Goal: Task Accomplishment & Management: Manage account settings

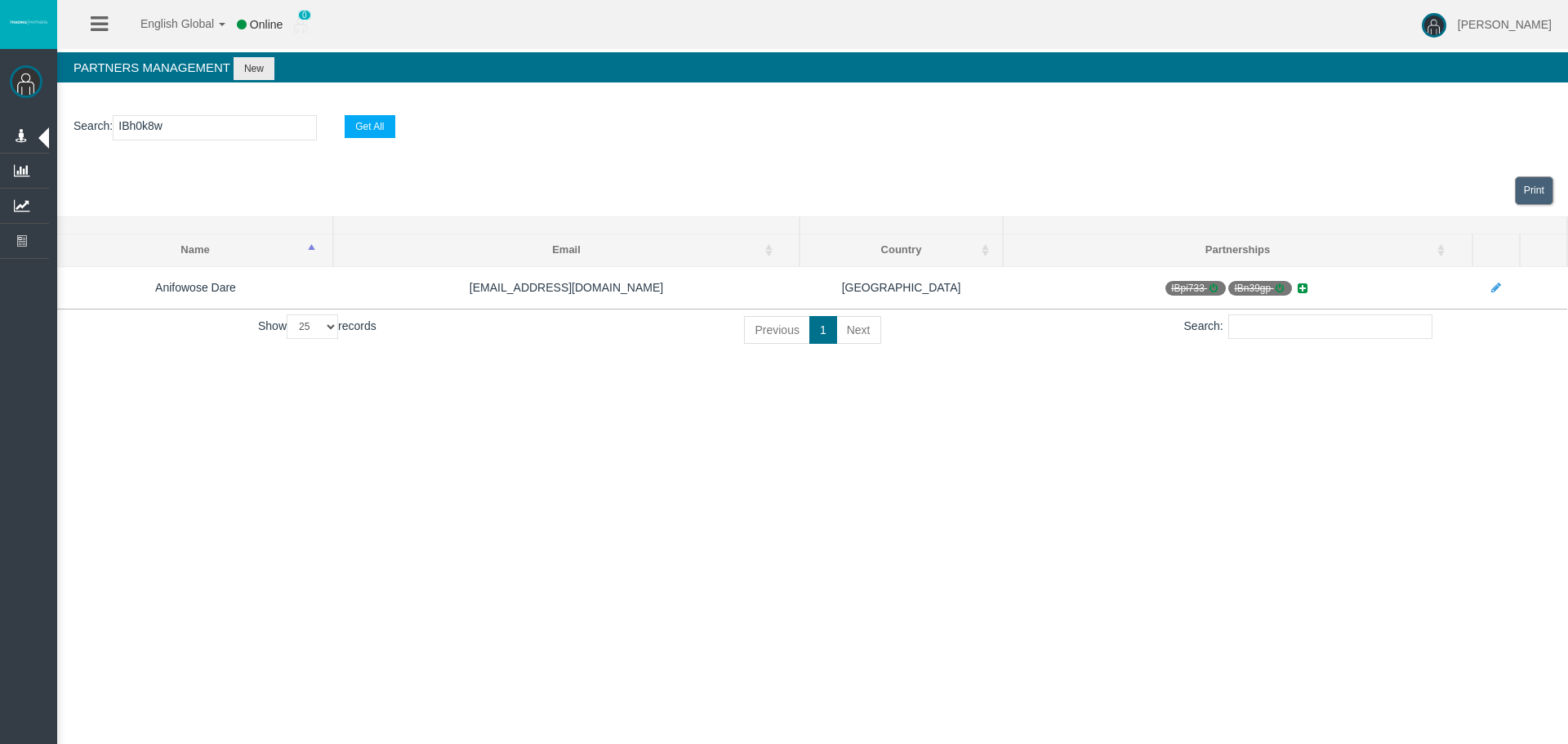
select select "25"
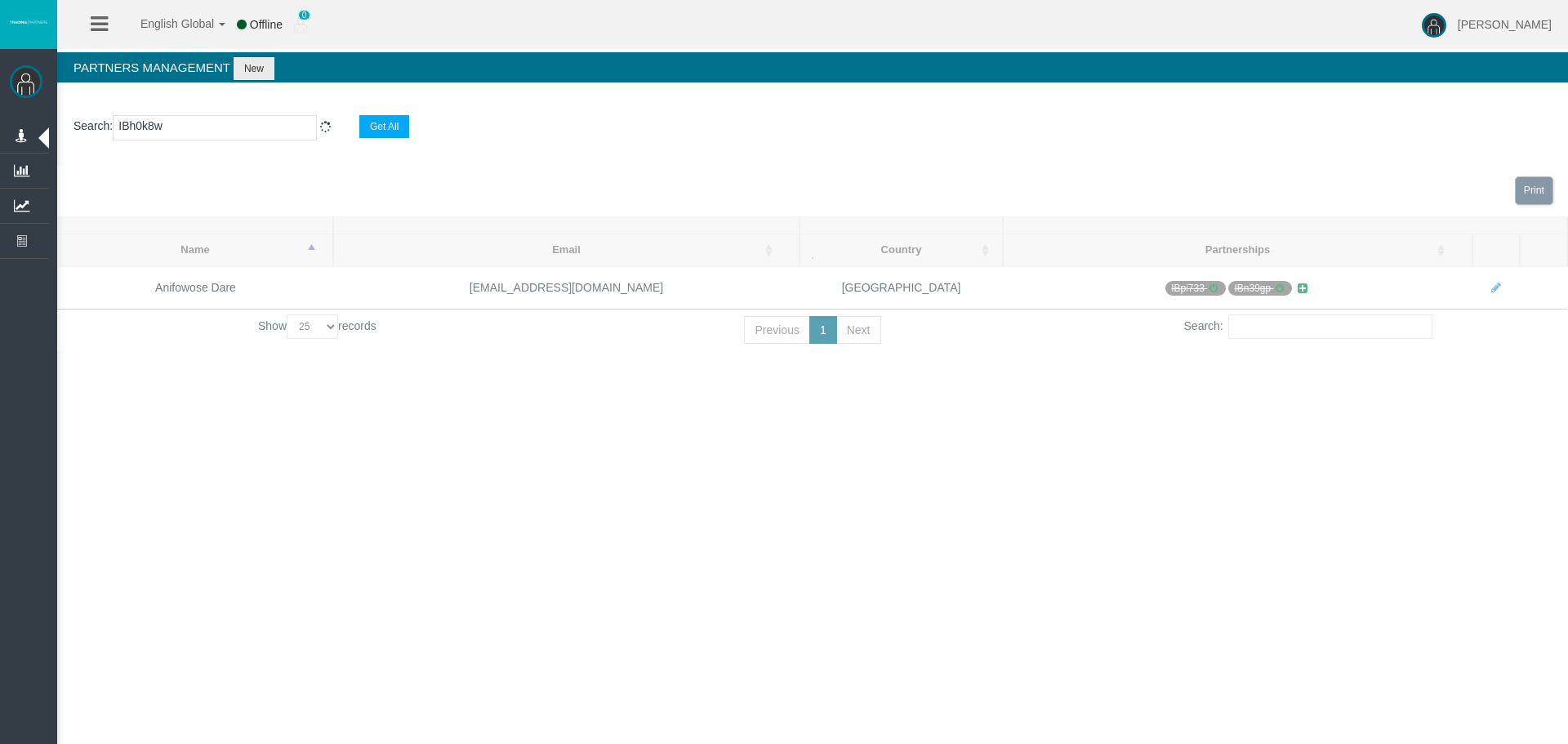
select select "25"
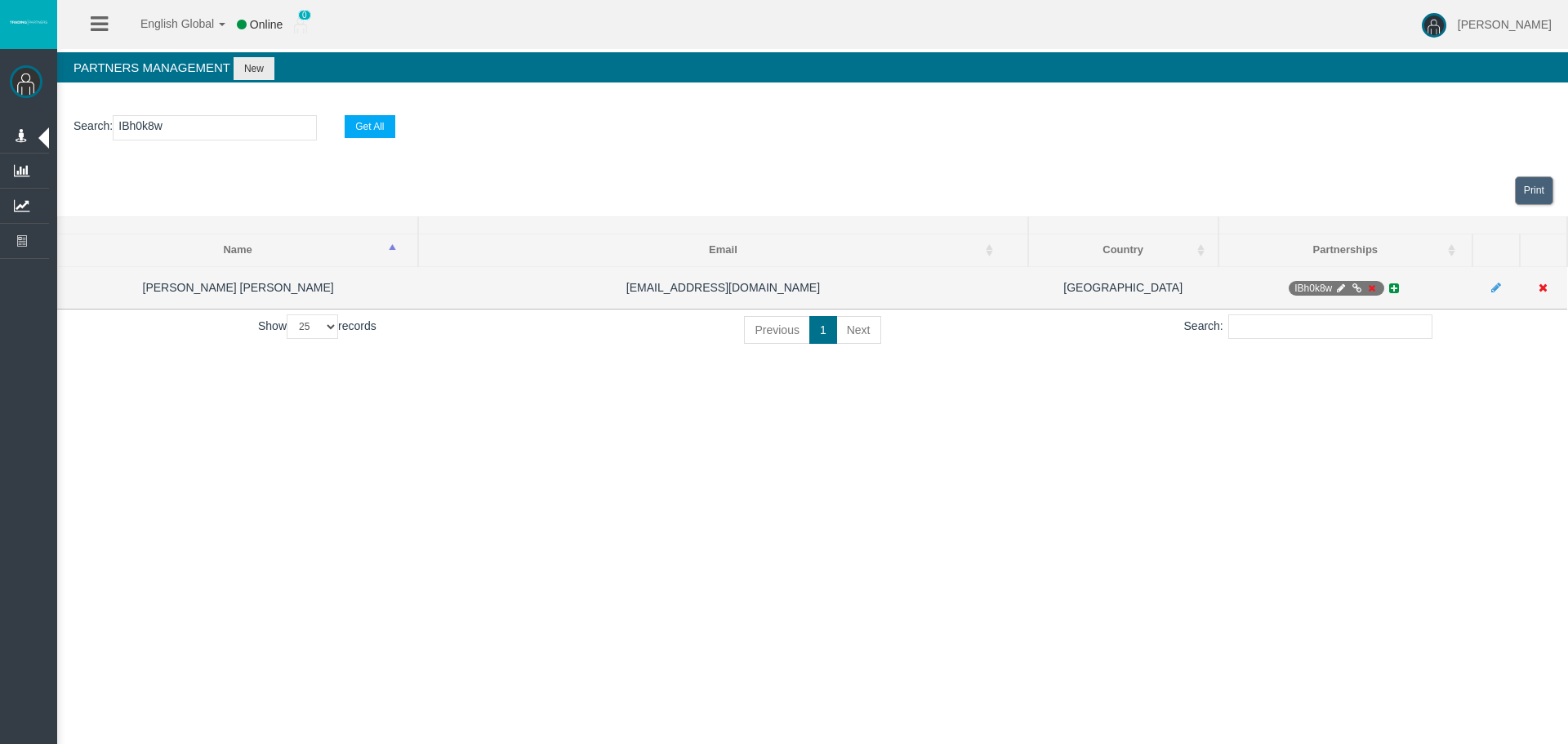
type input "IBh0k8w"
click at [1332, 289] on span "IBh0k8w" at bounding box center [1336, 289] width 95 height 15
click at [1333, 289] on span "IBh0k8w" at bounding box center [1336, 289] width 95 height 15
click at [1333, 295] on td "IBh0k8w" at bounding box center [1345, 287] width 254 height 42
click at [1337, 292] on icon at bounding box center [1341, 289] width 12 height 10
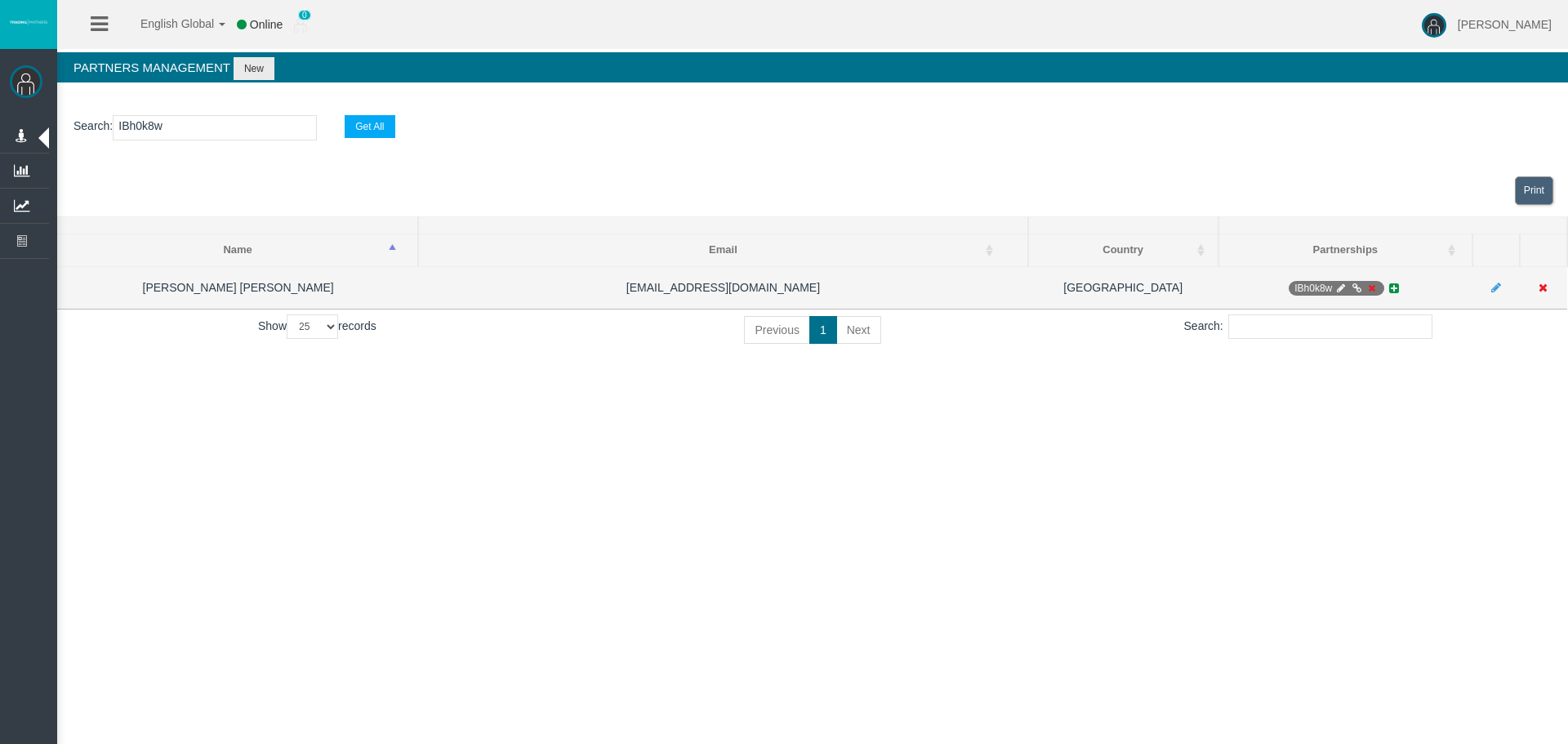
select select "0"
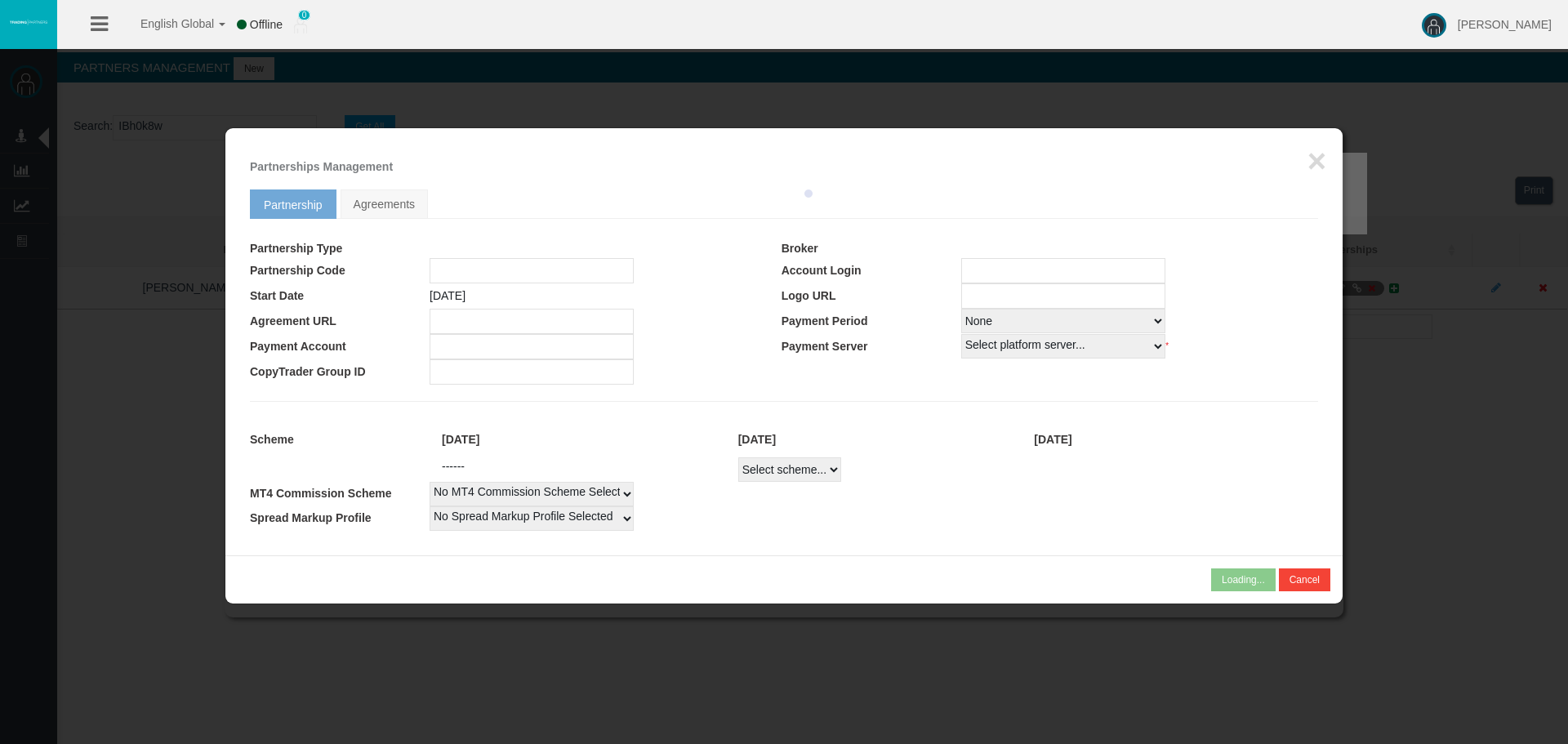
type input "IBh0k8w"
type input "19264177"
select select
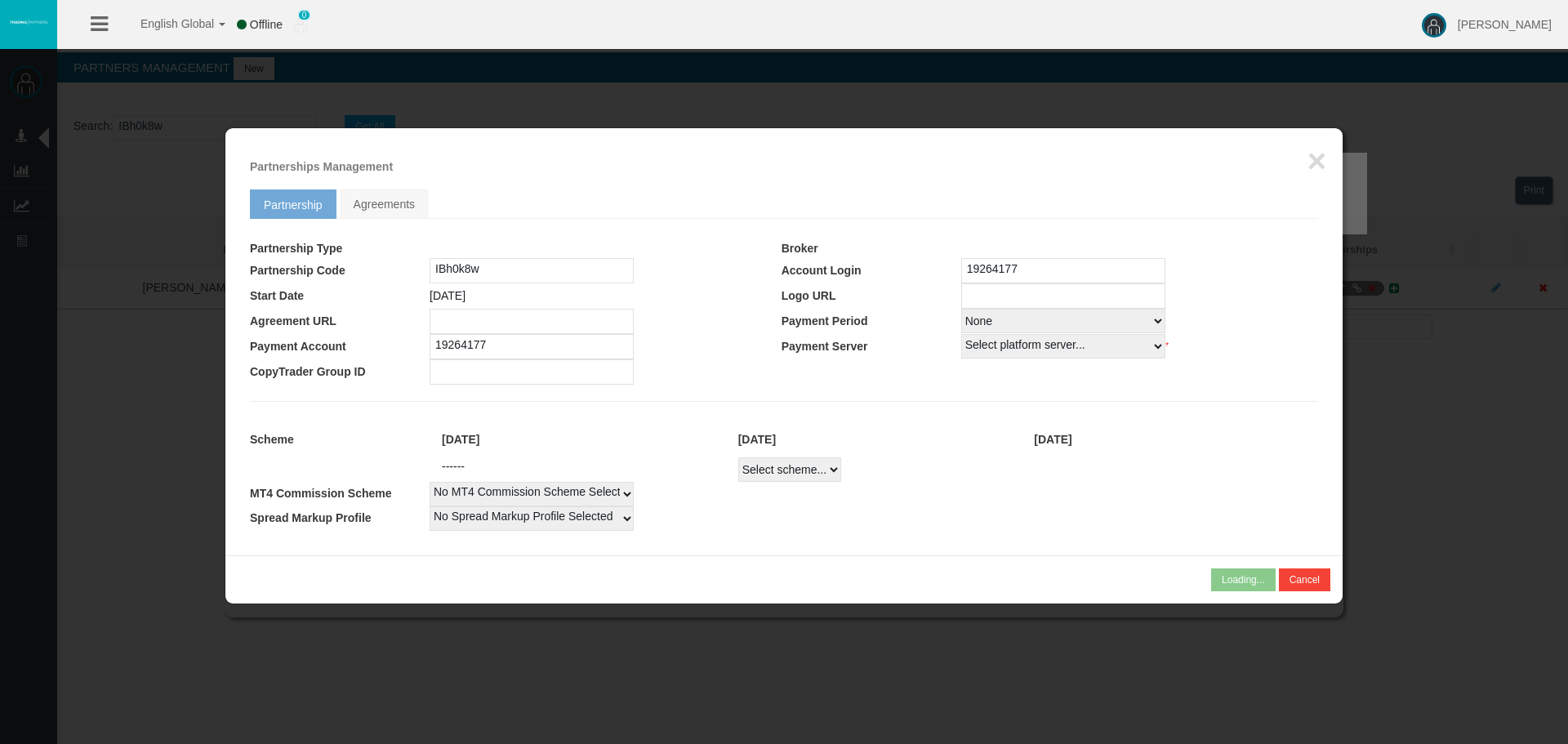
select select
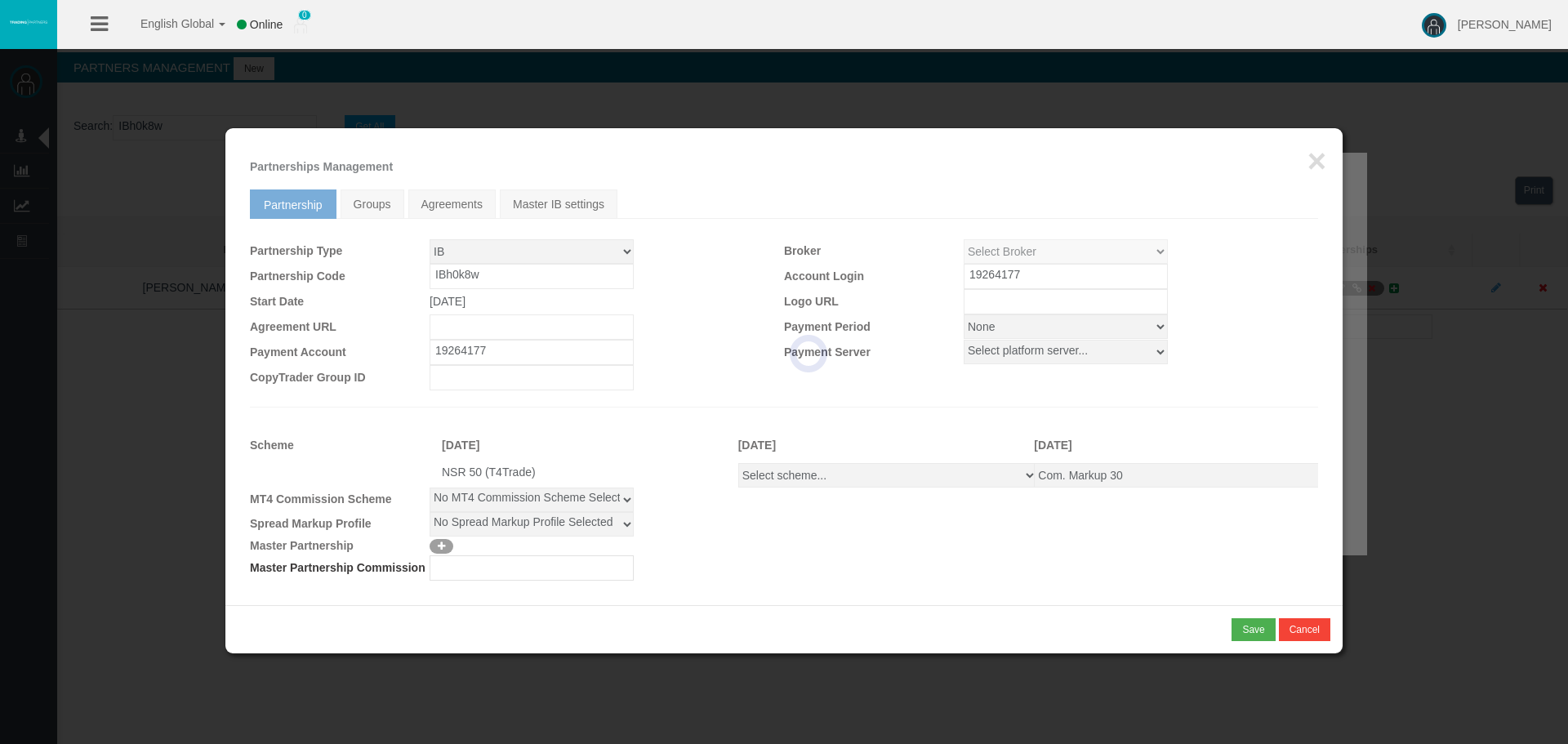
click at [854, 487] on div "Loading... × Partnerships Management Partnership Groups Agreements Master IB se…" at bounding box center [784, 367] width 1117 height 477
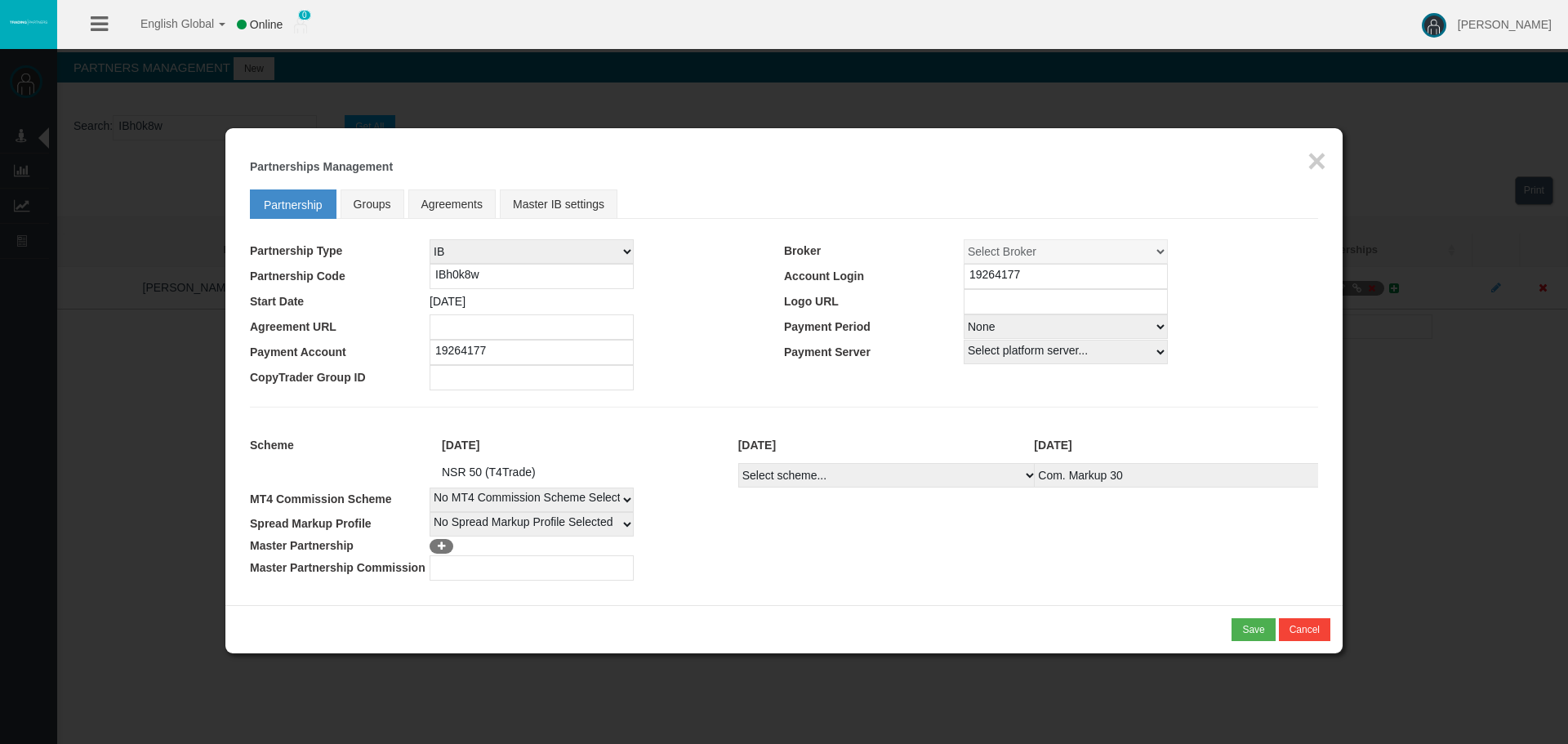
click at [849, 477] on select "Select scheme... Com. Markup 30 Master 18.20% Master Standard Spread (T4Trade) …" at bounding box center [887, 475] width 299 height 25
select select
click at [738, 463] on select "Select scheme... Com. Markup 30 Master 18.20% Master Standard Spread (T4Trade) …" at bounding box center [887, 475] width 299 height 25
select select
click at [1239, 629] on button "Save" at bounding box center [1253, 630] width 43 height 23
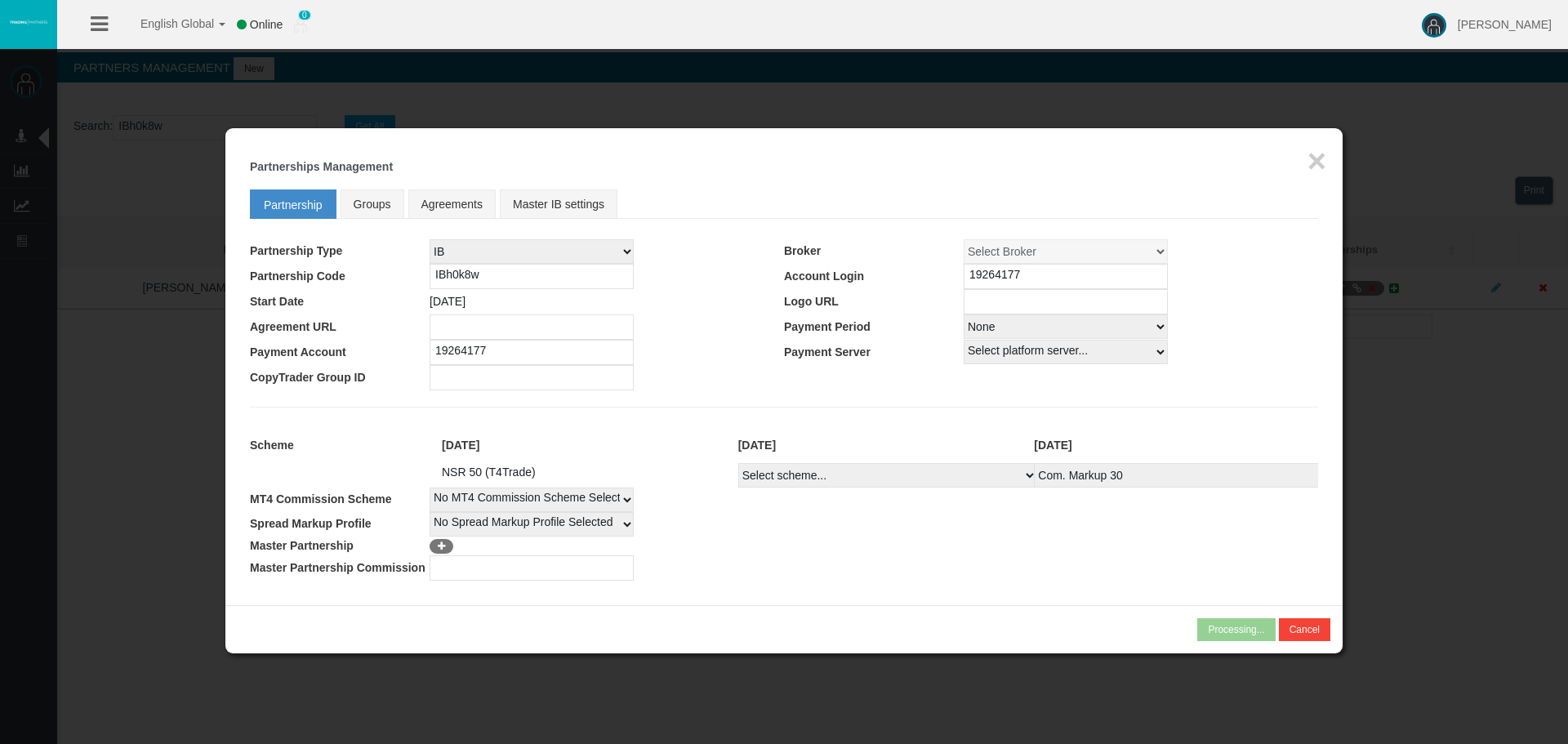
click at [1239, 629] on section "Processing..." at bounding box center [1237, 629] width 80 height 13
click at [1239, 625] on div "Confirm" at bounding box center [1247, 630] width 34 height 15
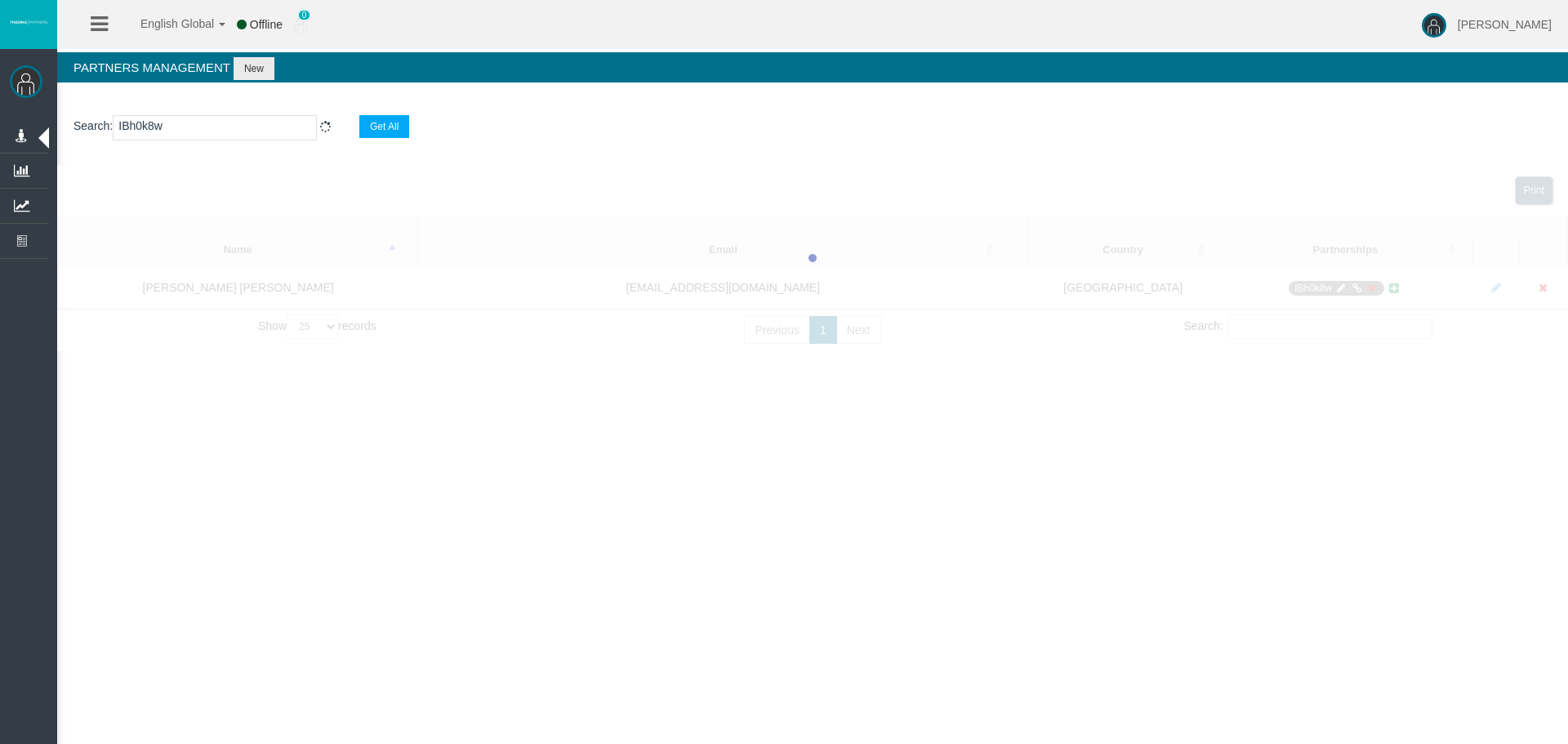
drag, startPoint x: 637, startPoint y: 481, endPoint x: 1051, endPoint y: 485, distance: 414.0
click at [634, 481] on div "English Global 简体中文 English Global 日本語 한국어 Offline 0 [PERSON_NAME] Help Log Out…" at bounding box center [784, 372] width 1568 height 744
drag, startPoint x: 1061, startPoint y: 487, endPoint x: 1153, endPoint y: 502, distance: 93.2
click at [1063, 487] on div "English Global 简体中文 English Global 日本語 한국어 Offline 0 [PERSON_NAME] Help Log Out…" at bounding box center [784, 372] width 1568 height 744
click at [1168, 504] on div "English Global 简体中文 English Global 日本語 한국어 Offline 0 [PERSON_NAME] Help Log Out…" at bounding box center [784, 372] width 1568 height 744
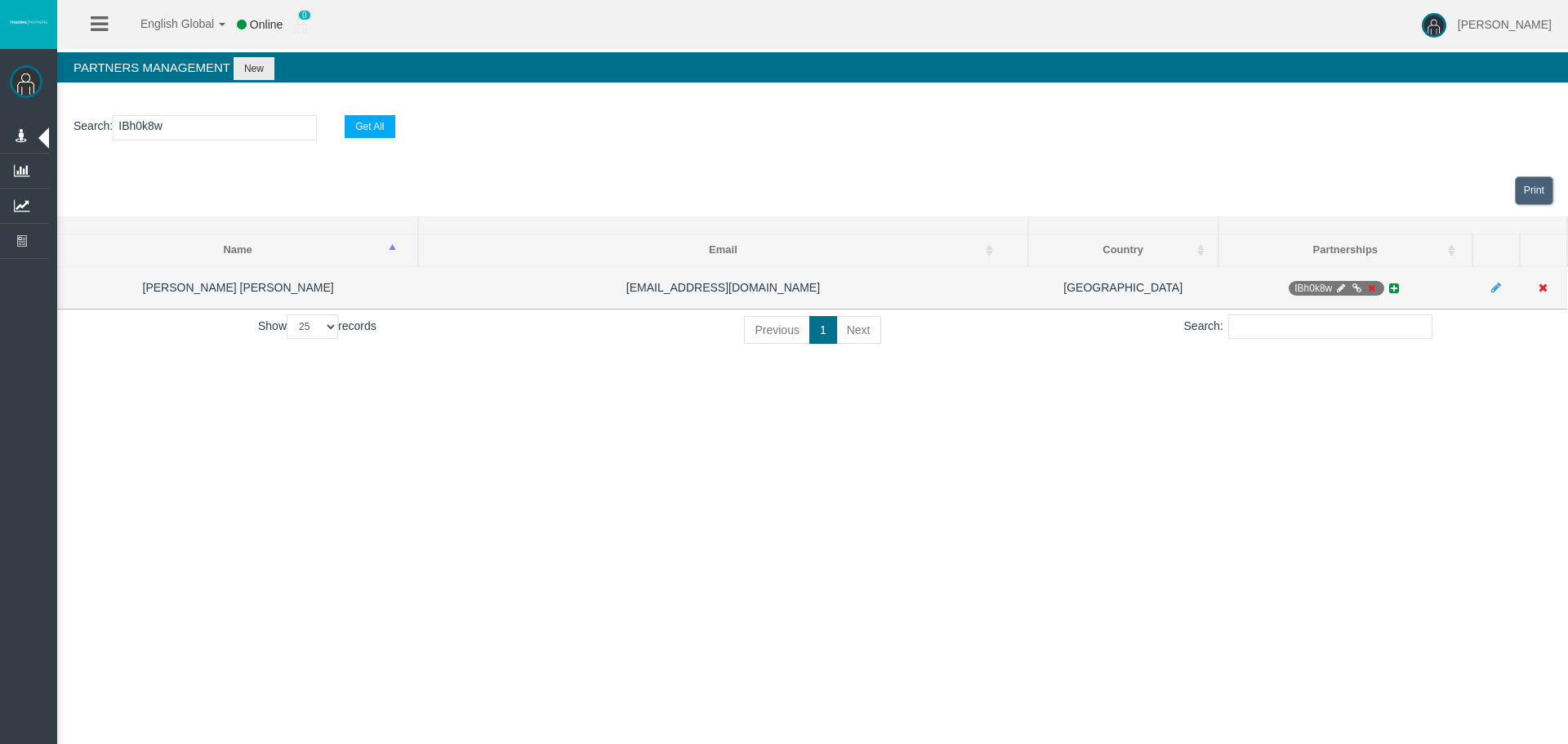
click at [1342, 286] on icon at bounding box center [1341, 289] width 12 height 10
select select "0"
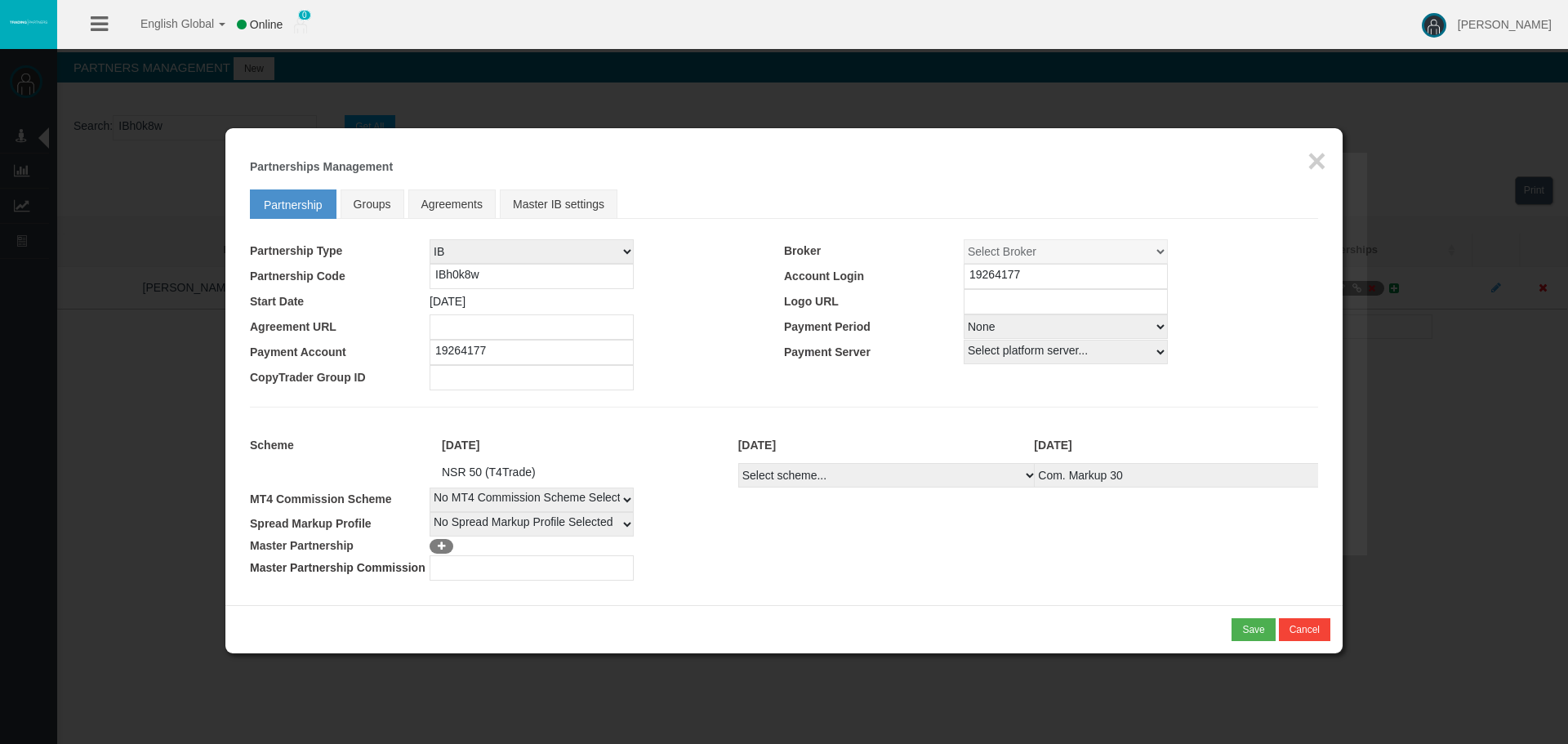
click at [1331, 159] on div "Loading... × Partnerships Management Partnership Groups Agreements Master IB se…" at bounding box center [784, 367] width 1117 height 477
click at [1330, 161] on div "Loading... × Partnerships Management Partnership Groups Agreements Master IB se…" at bounding box center [784, 367] width 1117 height 477
click at [1328, 161] on div "Loading... × Partnerships Management Partnership Groups Agreements Master IB se…" at bounding box center [784, 367] width 1117 height 477
click at [1323, 158] on button "×" at bounding box center [1316, 160] width 19 height 32
